Goal: Find specific page/section: Find specific page/section

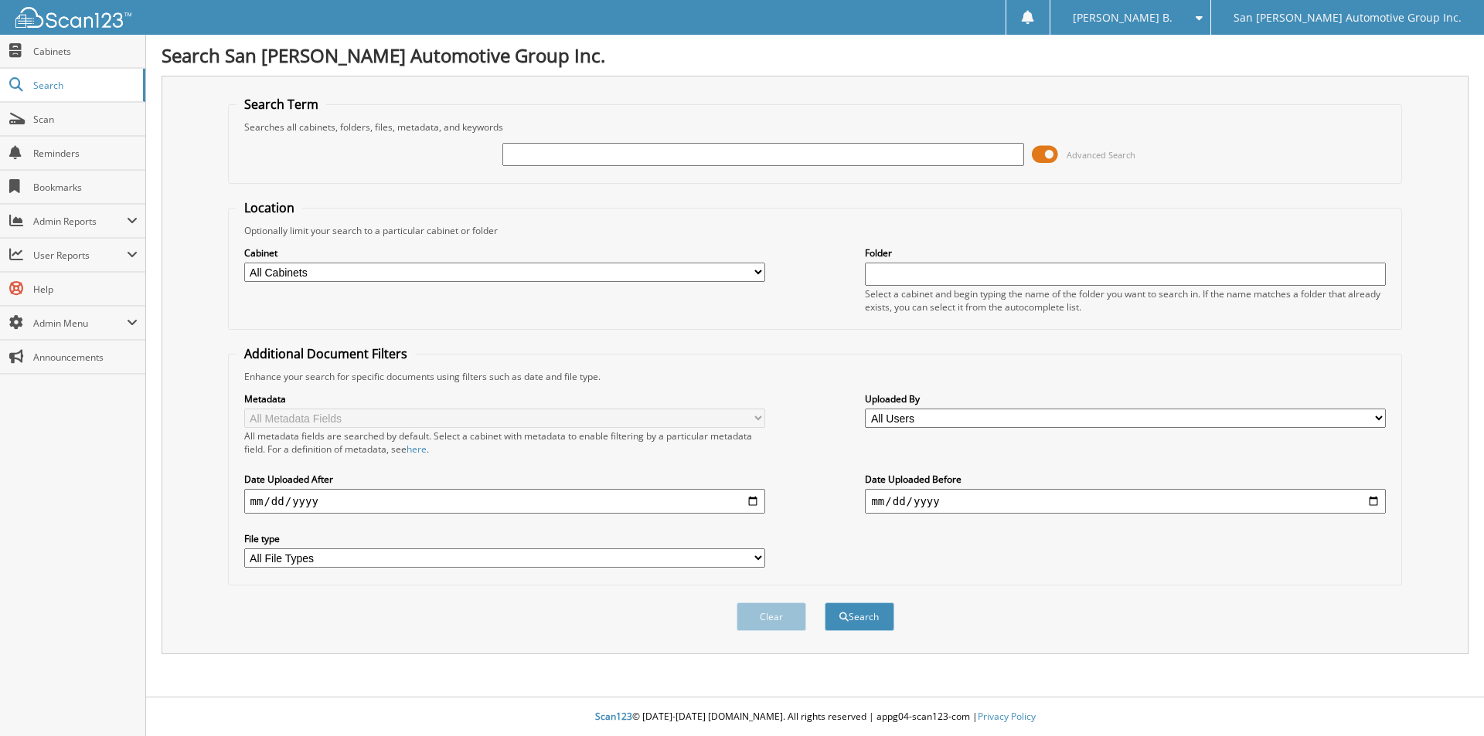
click at [752, 155] on input "text" at bounding box center [762, 154] width 521 height 23
type input "6229P"
click at [825, 603] on button "Search" at bounding box center [860, 617] width 70 height 29
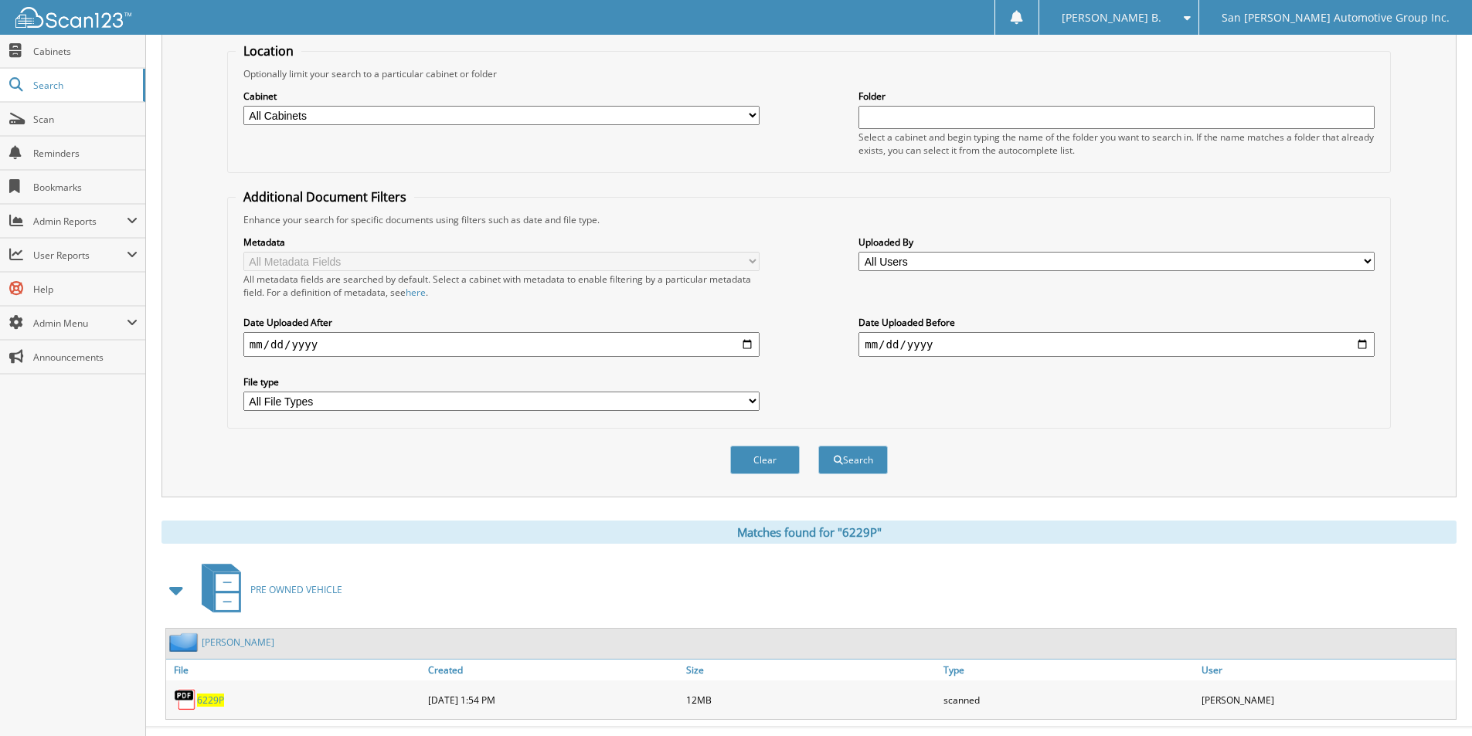
scroll to position [188, 0]
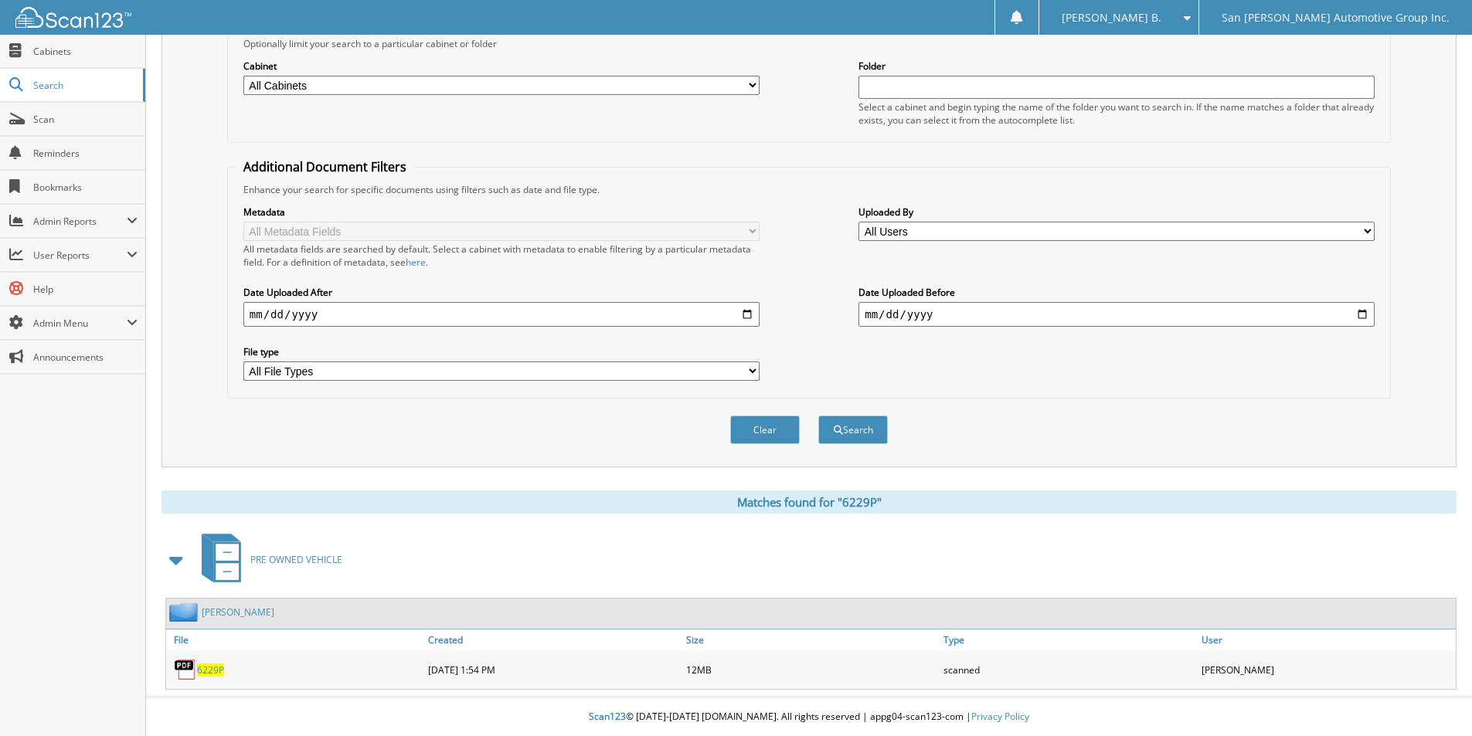
click at [204, 667] on span "6229P" at bounding box center [210, 670] width 27 height 13
drag, startPoint x: 764, startPoint y: 423, endPoint x: 740, endPoint y: 410, distance: 27.3
click at [761, 423] on button "Clear" at bounding box center [765, 430] width 70 height 29
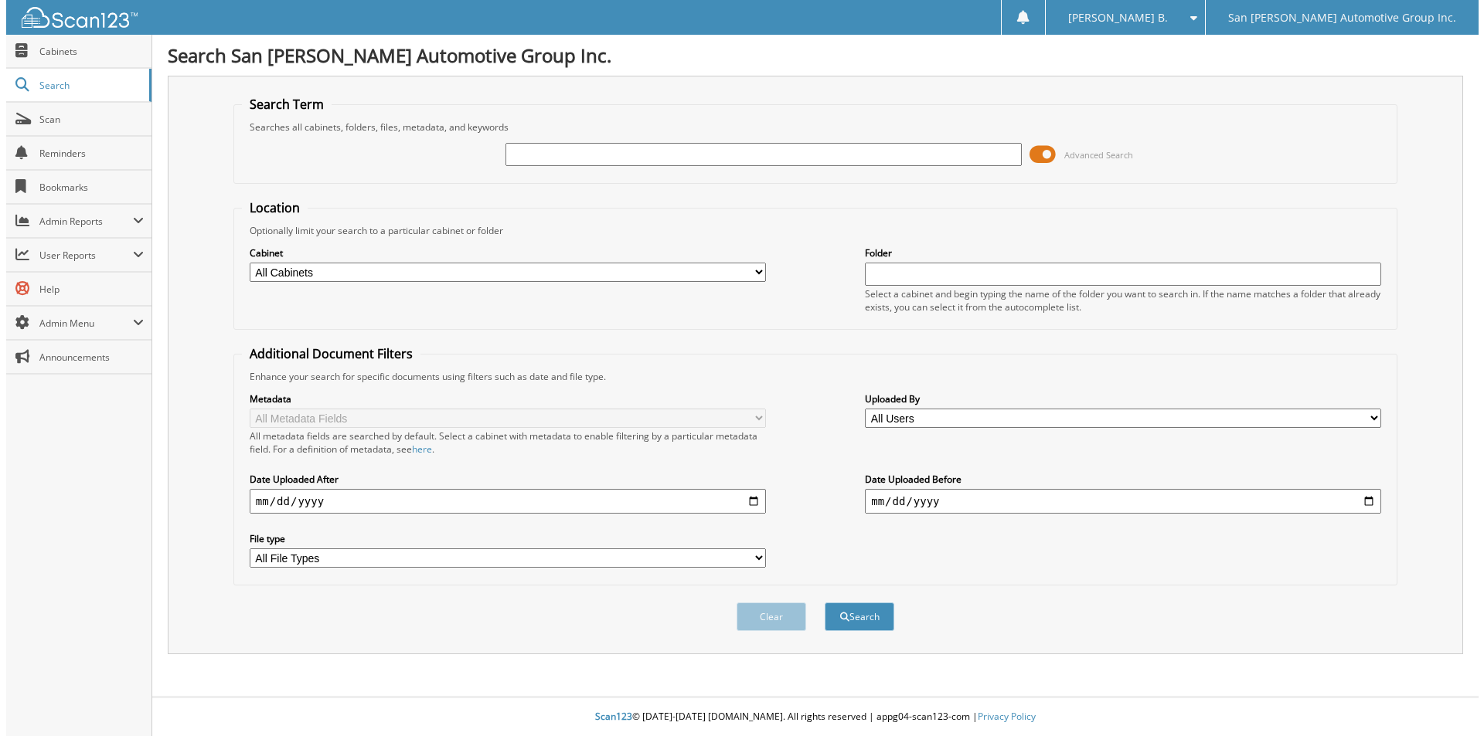
scroll to position [0, 0]
click at [94, 63] on link "Cabinets" at bounding box center [72, 51] width 145 height 33
